Goal: Task Accomplishment & Management: Manage account settings

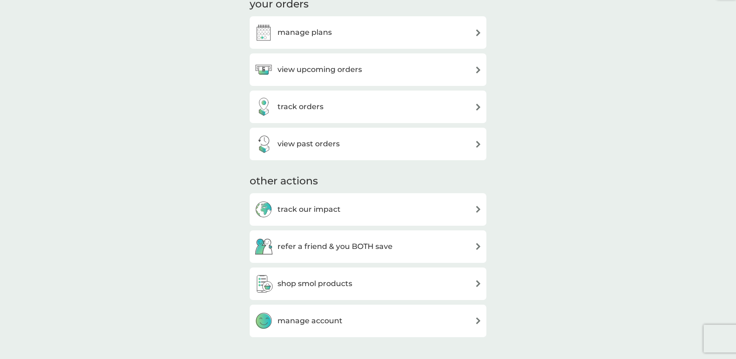
scroll to position [92, 0]
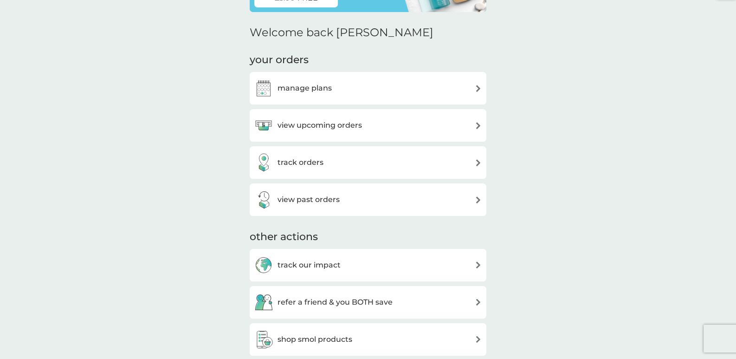
click at [328, 157] on div "track orders" at bounding box center [367, 162] width 227 height 19
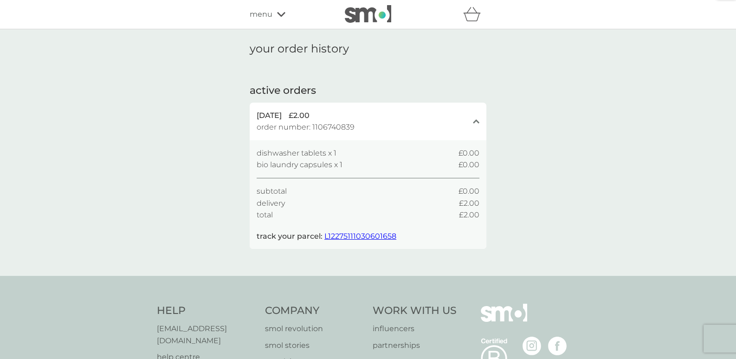
click at [350, 235] on span "L12275111030601658" at bounding box center [360, 235] width 72 height 9
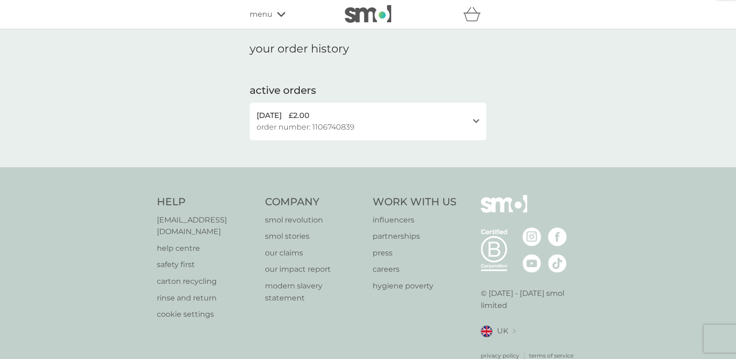
click at [203, 218] on p "[EMAIL_ADDRESS][DOMAIN_NAME]" at bounding box center [206, 226] width 99 height 24
click at [186, 242] on p "help centre" at bounding box center [206, 248] width 99 height 12
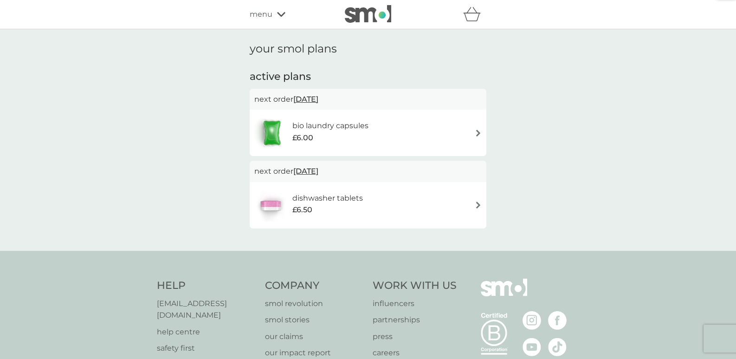
click at [318, 94] on span "[DATE]" at bounding box center [305, 99] width 25 height 18
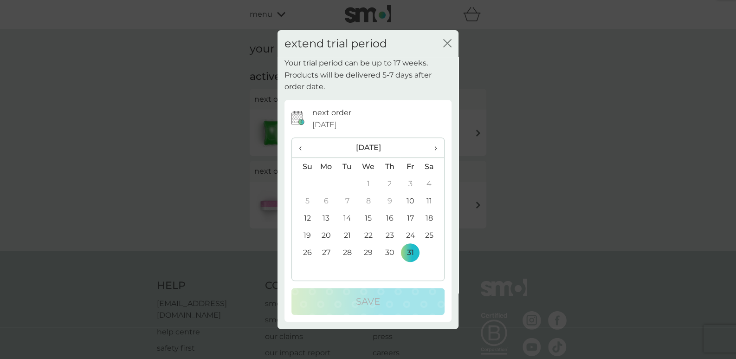
click at [434, 148] on span "›" at bounding box center [432, 147] width 9 height 19
click at [300, 142] on span "‹" at bounding box center [304, 147] width 10 height 19
click at [448, 37] on div "close" at bounding box center [447, 43] width 8 height 13
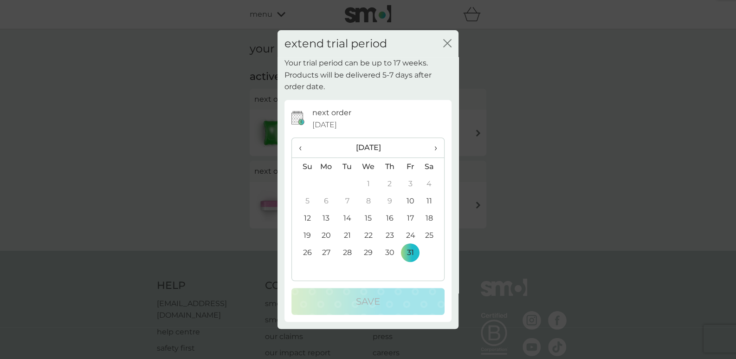
click at [441, 41] on div "extend trial period close" at bounding box center [367, 43] width 181 height 27
click at [443, 41] on icon "close" at bounding box center [447, 43] width 8 height 8
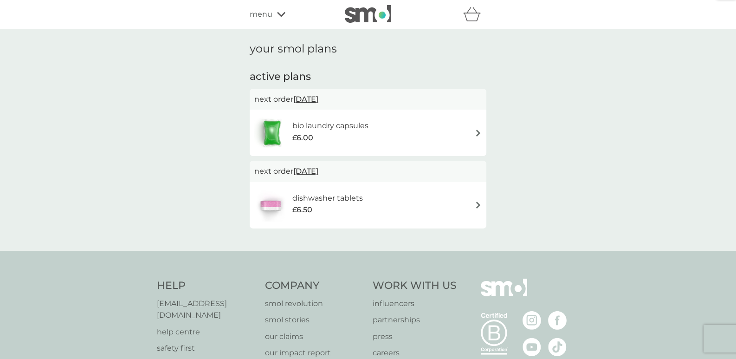
click at [299, 71] on h2 "active plans" at bounding box center [368, 77] width 237 height 14
click at [271, 15] on span "menu" at bounding box center [261, 14] width 23 height 12
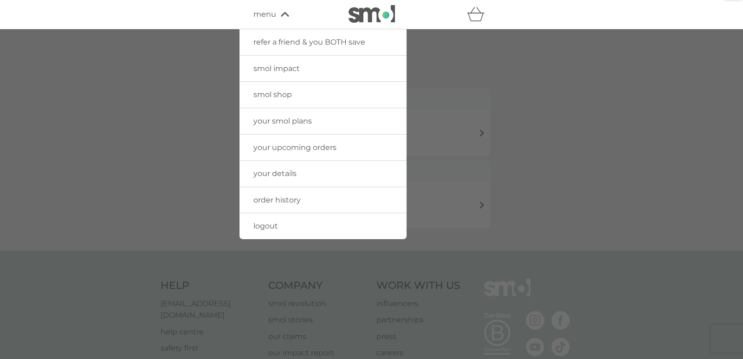
click at [299, 118] on span "your smol plans" at bounding box center [282, 120] width 58 height 9
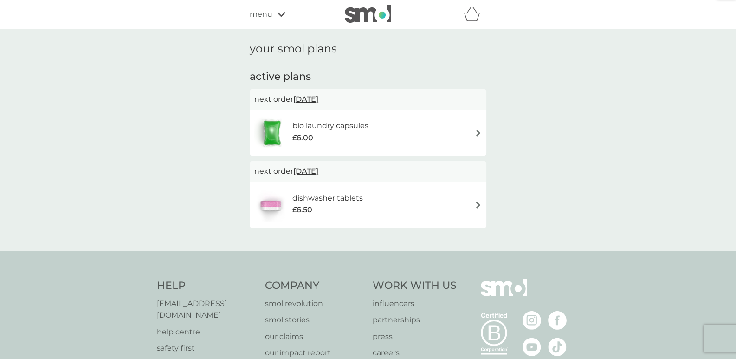
click at [469, 18] on icon "basket" at bounding box center [472, 14] width 18 height 14
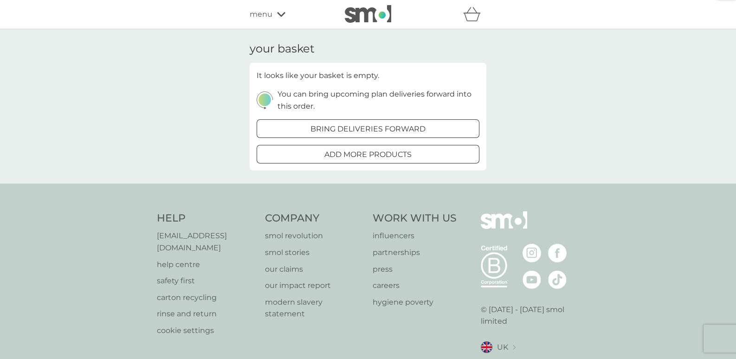
click at [276, 14] on div "menu" at bounding box center [289, 14] width 79 height 12
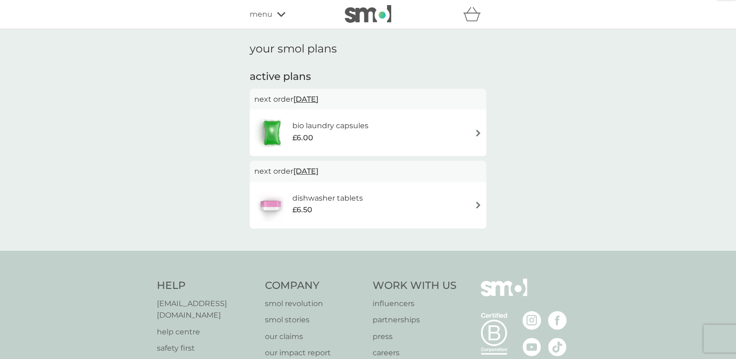
click at [325, 199] on h6 "dishwasher tablets" at bounding box center [327, 198] width 71 height 12
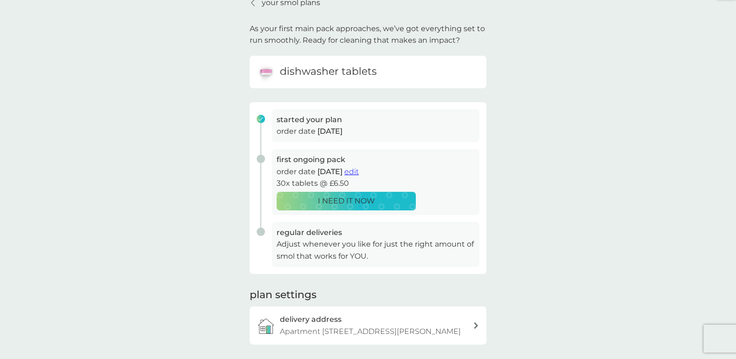
scroll to position [46, 0]
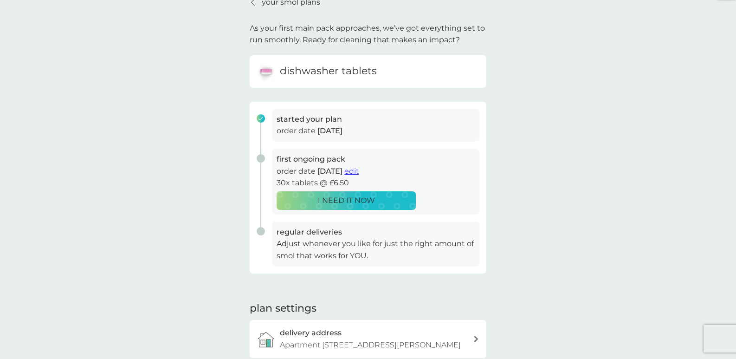
click at [359, 171] on span "edit" at bounding box center [351, 171] width 14 height 9
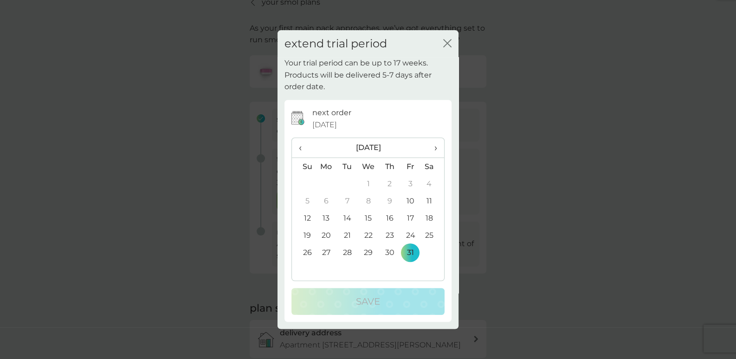
click at [450, 41] on icon "close" at bounding box center [447, 43] width 8 height 8
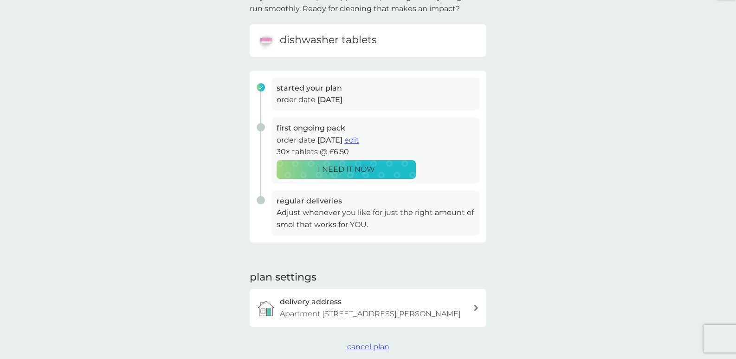
scroll to position [139, 0]
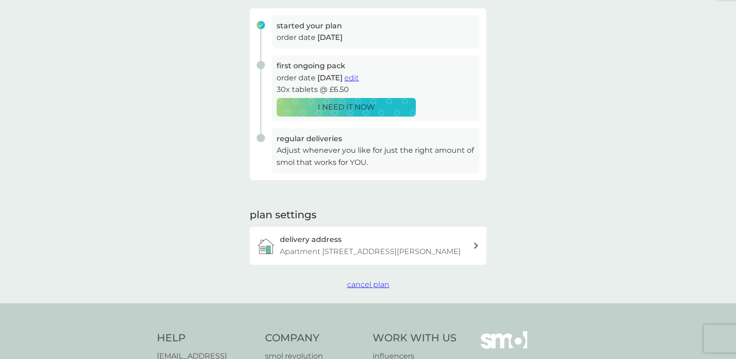
click at [365, 282] on span "cancel plan" at bounding box center [368, 284] width 42 height 9
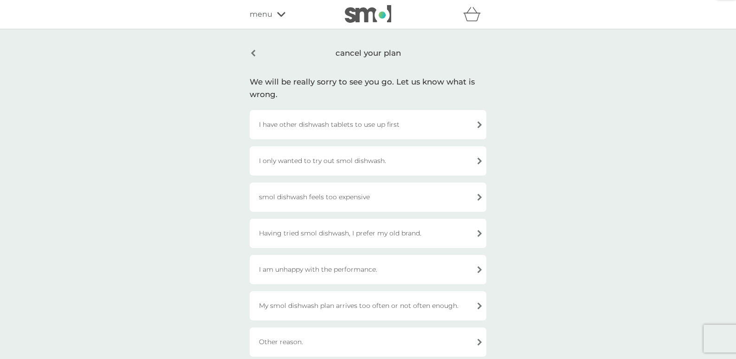
scroll to position [46, 0]
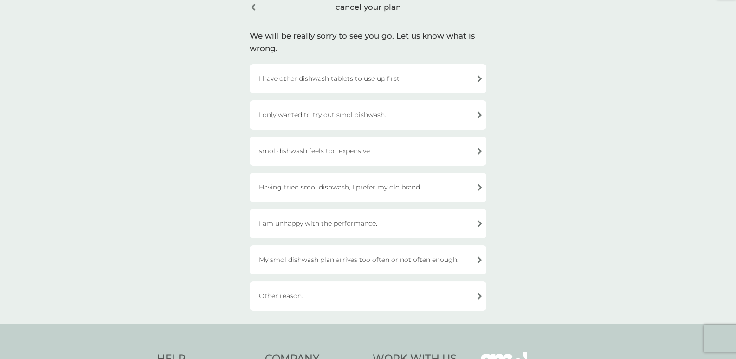
click at [339, 289] on div "Other reason." at bounding box center [368, 295] width 237 height 29
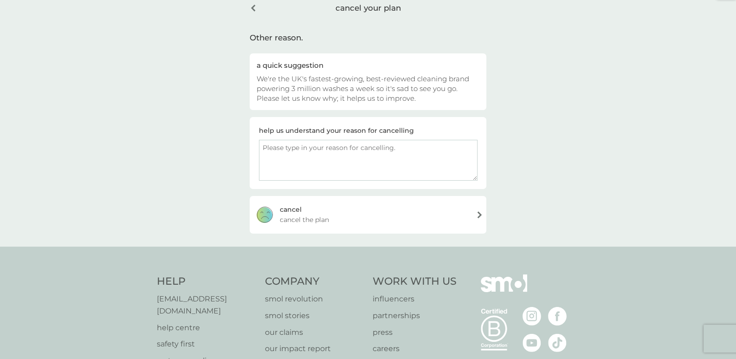
click at [331, 153] on textarea at bounding box center [368, 160] width 218 height 41
click at [351, 148] on textarea "I didnt get the trying parcel. I'm unhappy with the delivery service." at bounding box center [368, 160] width 218 height 41
type textarea "I didnt get the trying parcel yet. I'm unhappy with the delivery service."
click at [315, 214] on span "cancel the plan" at bounding box center [304, 219] width 49 height 10
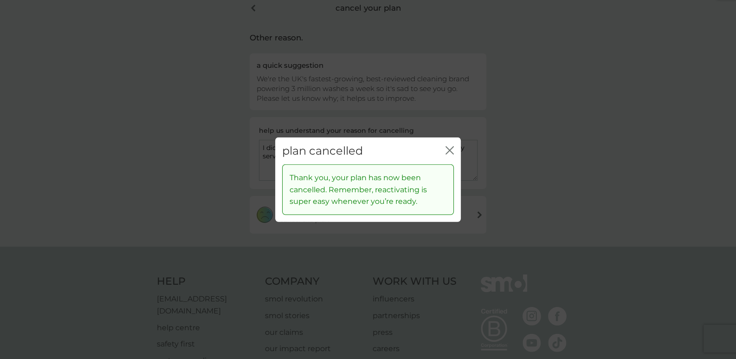
click at [446, 148] on icon "close" at bounding box center [449, 150] width 8 height 8
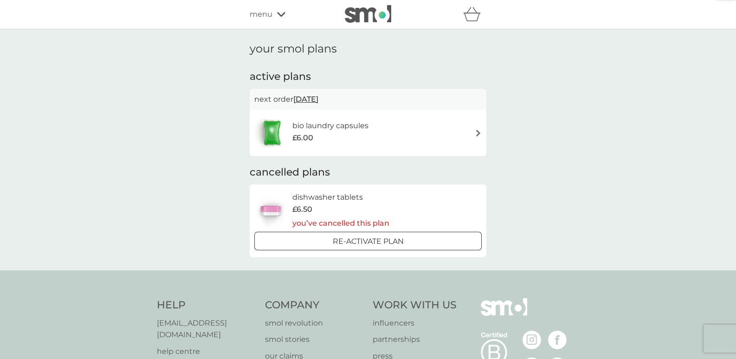
click at [386, 128] on div "bio laundry capsules £6.00" at bounding box center [367, 132] width 227 height 32
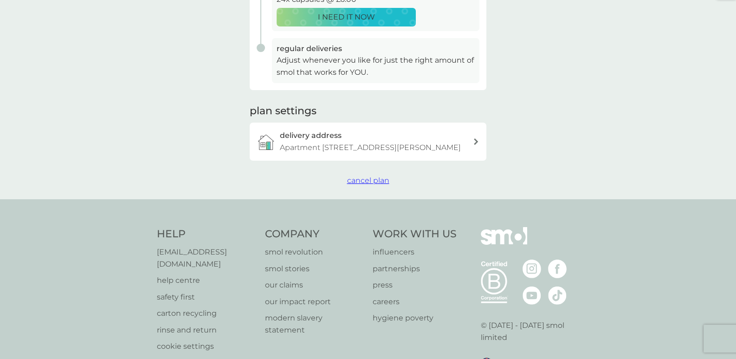
scroll to position [231, 0]
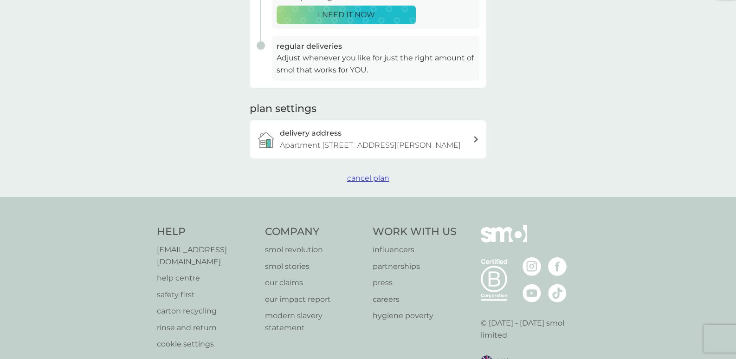
click at [371, 175] on span "cancel plan" at bounding box center [368, 177] width 42 height 9
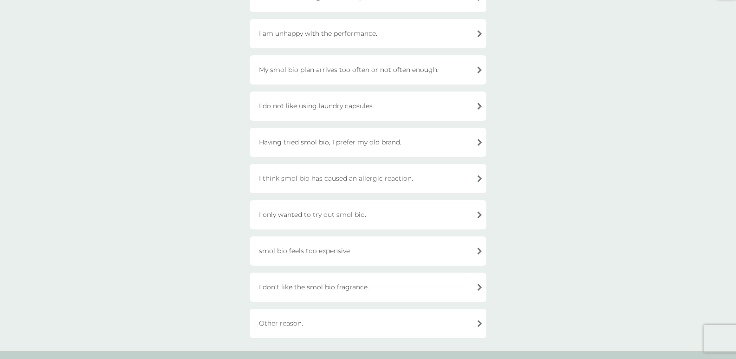
scroll to position [185, 0]
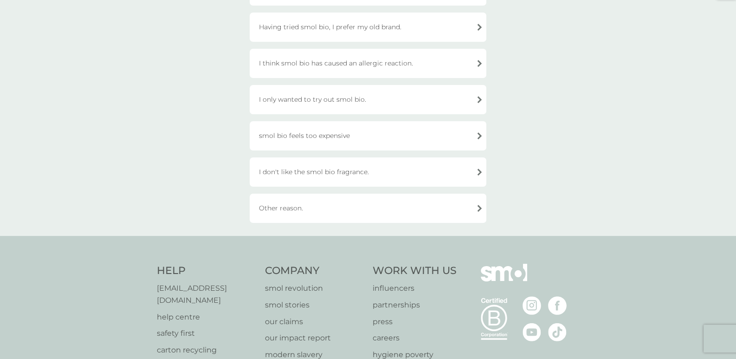
click at [376, 208] on div "Other reason." at bounding box center [368, 207] width 237 height 29
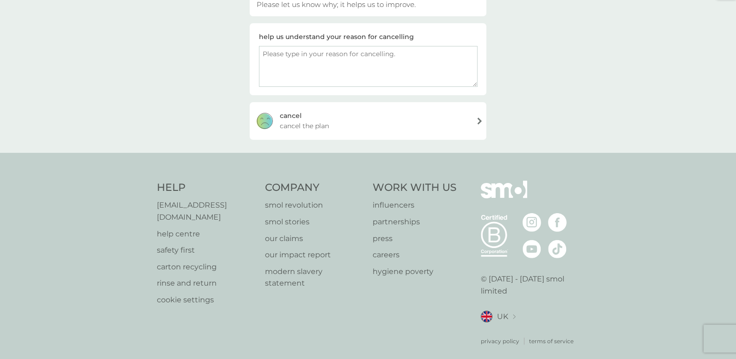
click at [331, 71] on textarea at bounding box center [368, 66] width 218 height 41
paste textarea "I didnt get the trying parcel. I'm unhappy with the delivery service"
type textarea "I didnt get the trying parcel. I'm unhappy with the delivery service"
click at [360, 116] on div "cancel cancel the plan" at bounding box center [368, 120] width 237 height 37
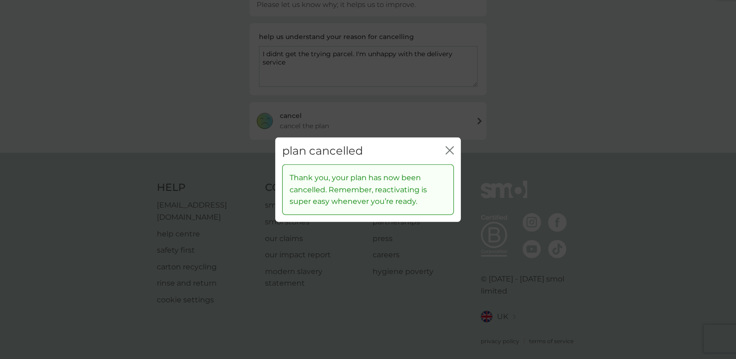
click at [448, 148] on icon "close" at bounding box center [448, 149] width 4 height 7
